Goal: Information Seeking & Learning: Check status

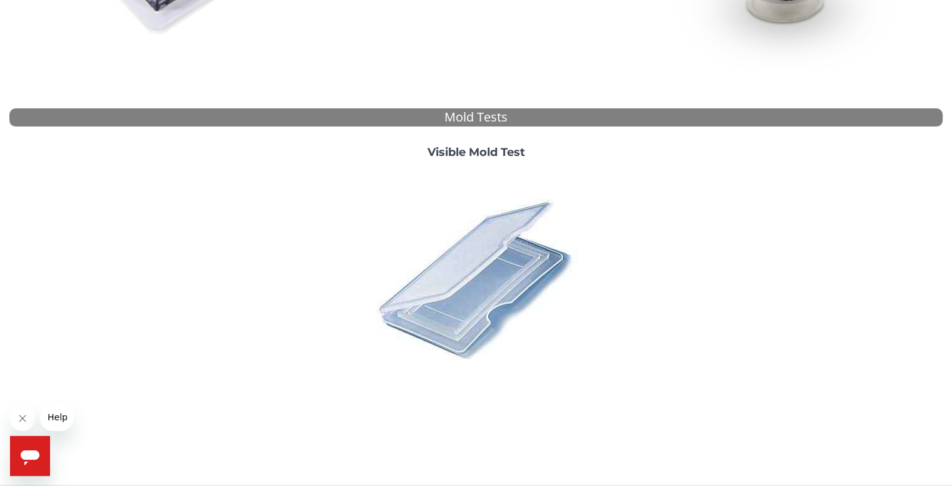
scroll to position [416, 0]
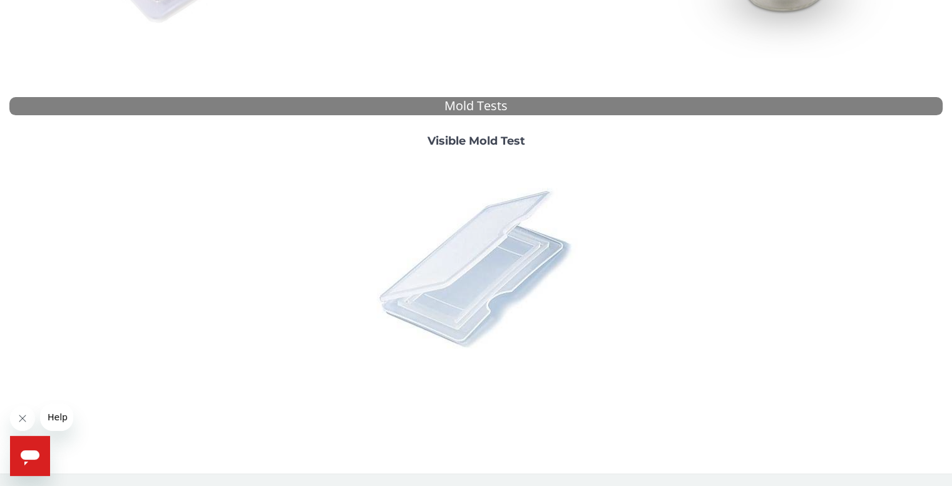
click at [513, 249] on img at bounding box center [476, 267] width 219 height 219
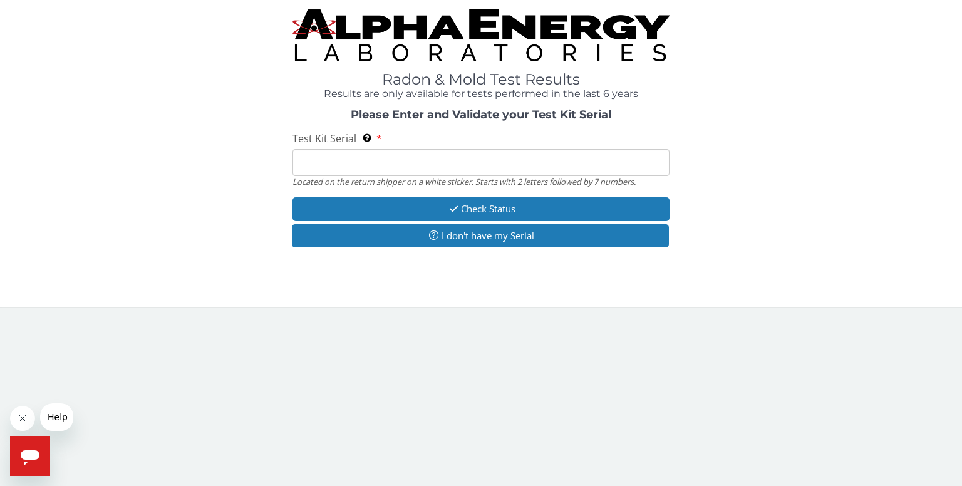
click at [430, 161] on input "Test Kit Serial Located on the return shipper on a white sticker. Starts with 2…" at bounding box center [480, 162] width 377 height 27
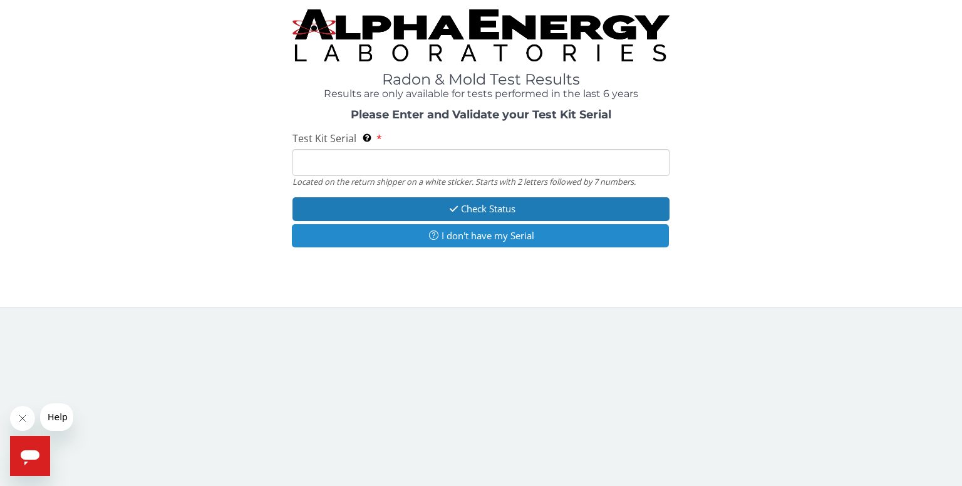
click at [492, 231] on button "I don't have my Serial" at bounding box center [480, 235] width 377 height 23
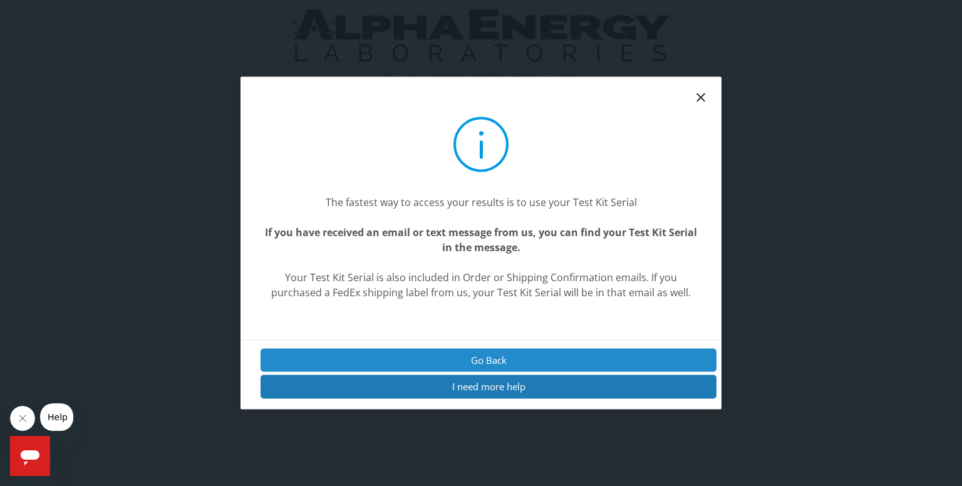
click at [500, 356] on button "Go Back" at bounding box center [489, 360] width 456 height 23
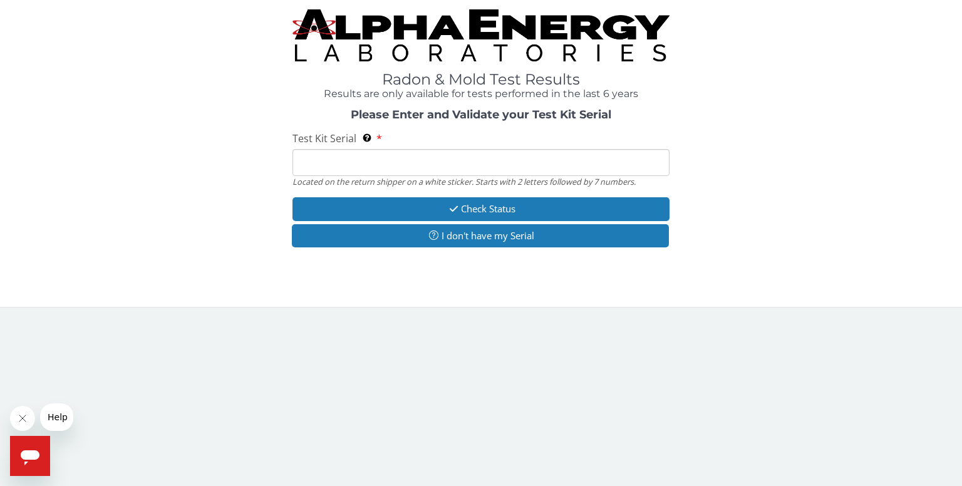
click at [430, 160] on input "Test Kit Serial Located on the return shipper on a white sticker. Starts with 2…" at bounding box center [480, 162] width 377 height 27
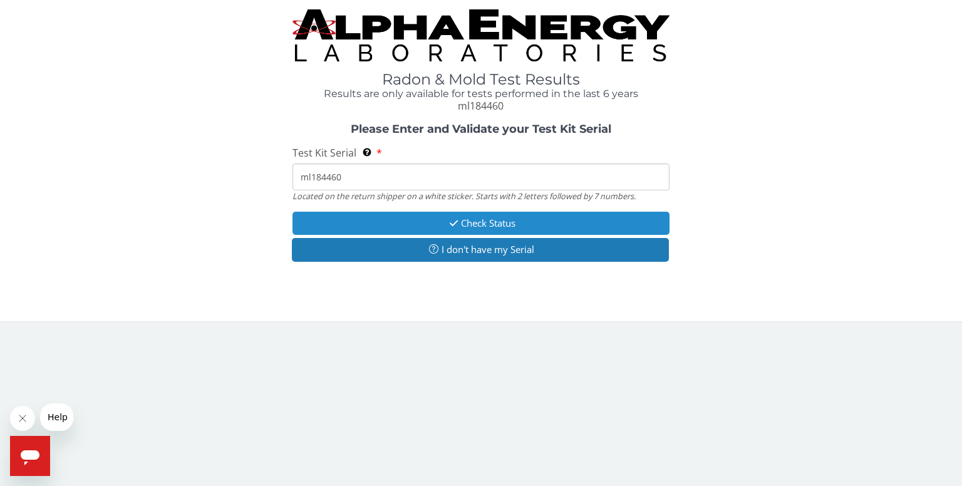
type input "ml184460"
click at [483, 224] on button "Check Status" at bounding box center [480, 223] width 377 height 23
